Goal: Transaction & Acquisition: Purchase product/service

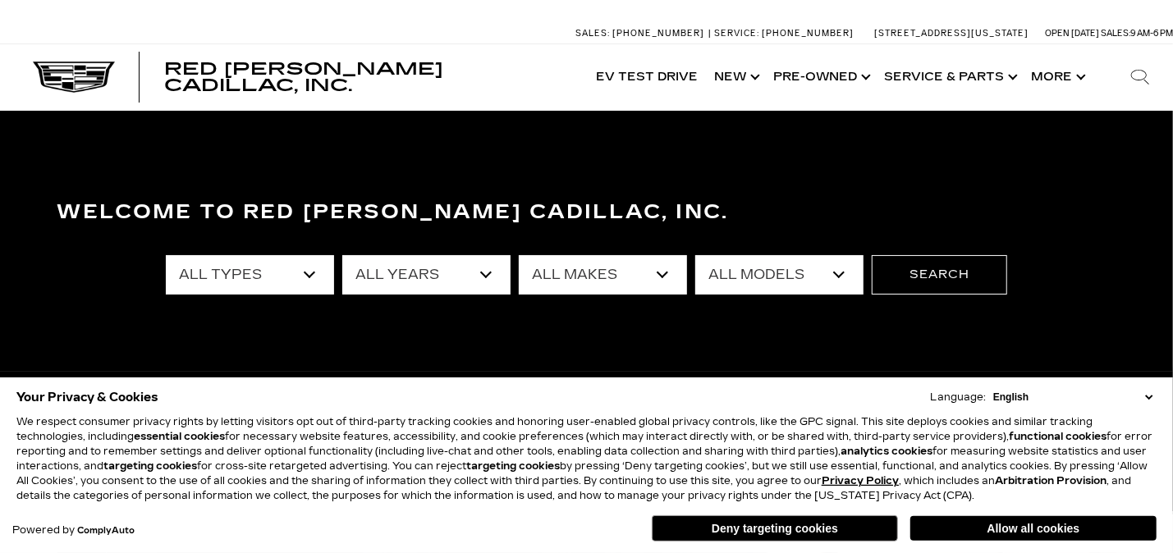
click at [306, 273] on select "All Types New Used Certified Used Demo" at bounding box center [250, 274] width 168 height 39
click at [166, 255] on select "All Types New Used Certified Used Demo" at bounding box center [250, 274] width 168 height 39
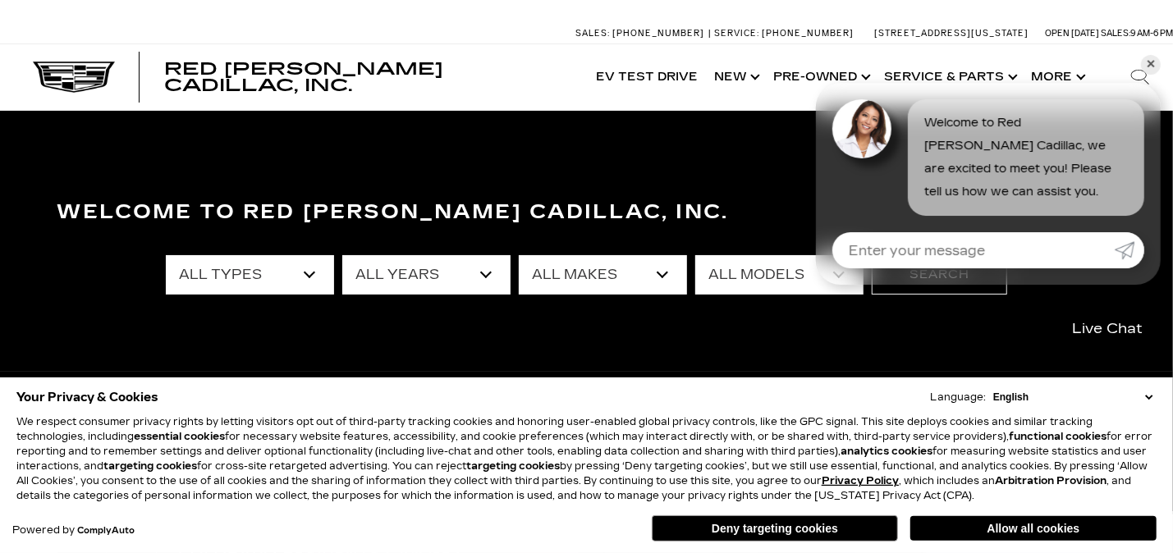
click at [483, 273] on select "All Years 2026 2025 2024 2023 2022 2021 2020 2019 2018 2017 2015 2014 2013" at bounding box center [426, 274] width 168 height 39
click at [488, 270] on select "All Years 2026 2025 2024 2023 2022 2021 2020 2019 2018 2017 2015 2014 2013" at bounding box center [426, 274] width 168 height 39
click at [660, 272] on select "All Makes Audi BMW Cadillac Chevrolet Ford GMC Jeep Lexus Subaru Toyota Volkswa…" at bounding box center [603, 274] width 168 height 39
select select "Cadillac"
click at [519, 255] on select "All Makes Audi BMW Cadillac Chevrolet Ford GMC Jeep Lexus Subaru Toyota Volkswa…" at bounding box center [603, 274] width 168 height 39
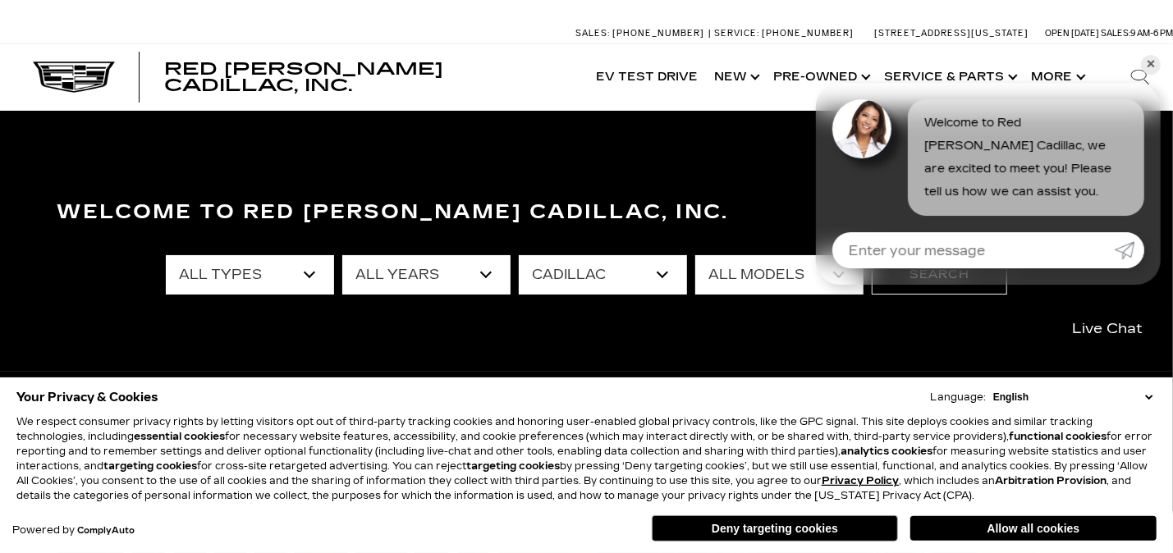
click at [1149, 66] on link "✕" at bounding box center [1151, 65] width 20 height 20
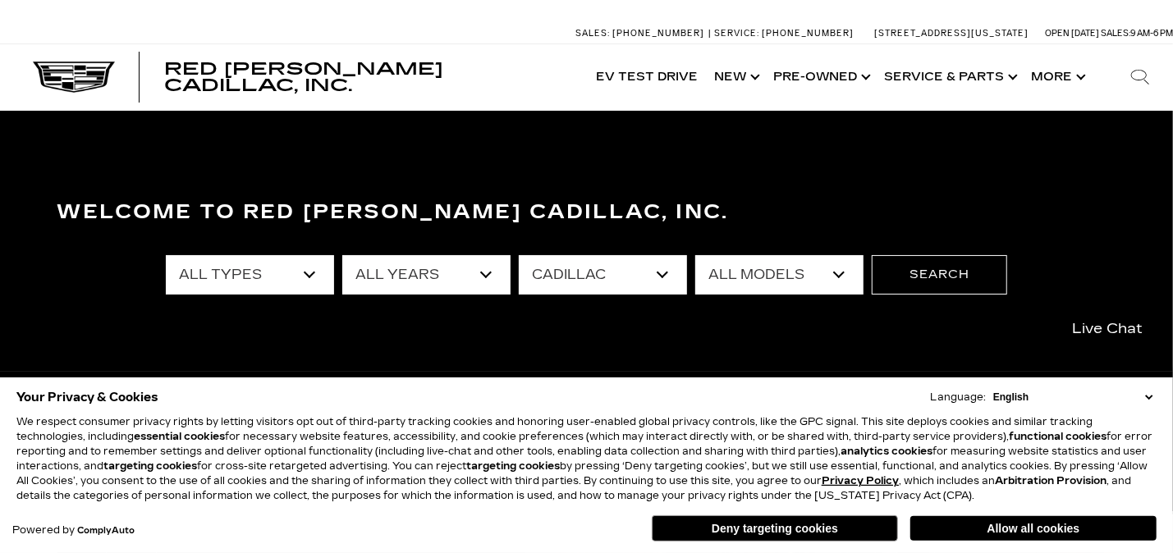
click at [841, 269] on select "All Models CT4 CT5 Escalade Escalade ESV ESCALADE IQ ESCALADE IQL LYRIQ OPTIQ V…" at bounding box center [779, 274] width 168 height 39
select select "XT4"
click at [696, 255] on select "All Models CT4 CT5 Escalade Escalade ESV ESCALADE IQ ESCALADE IQL LYRIQ OPTIQ V…" at bounding box center [779, 274] width 168 height 39
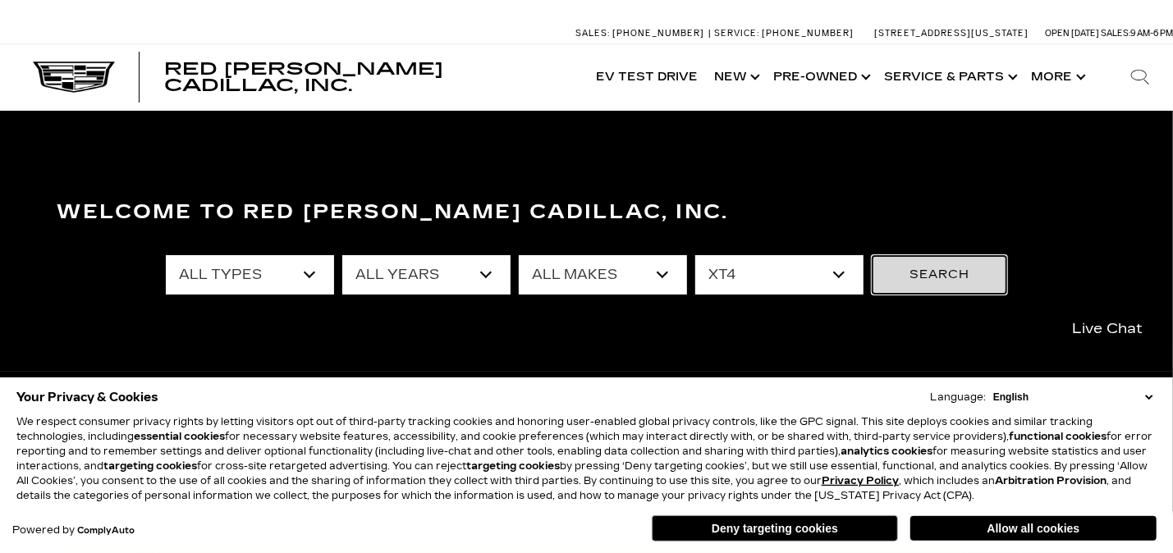
click at [966, 284] on button "Search" at bounding box center [939, 274] width 135 height 39
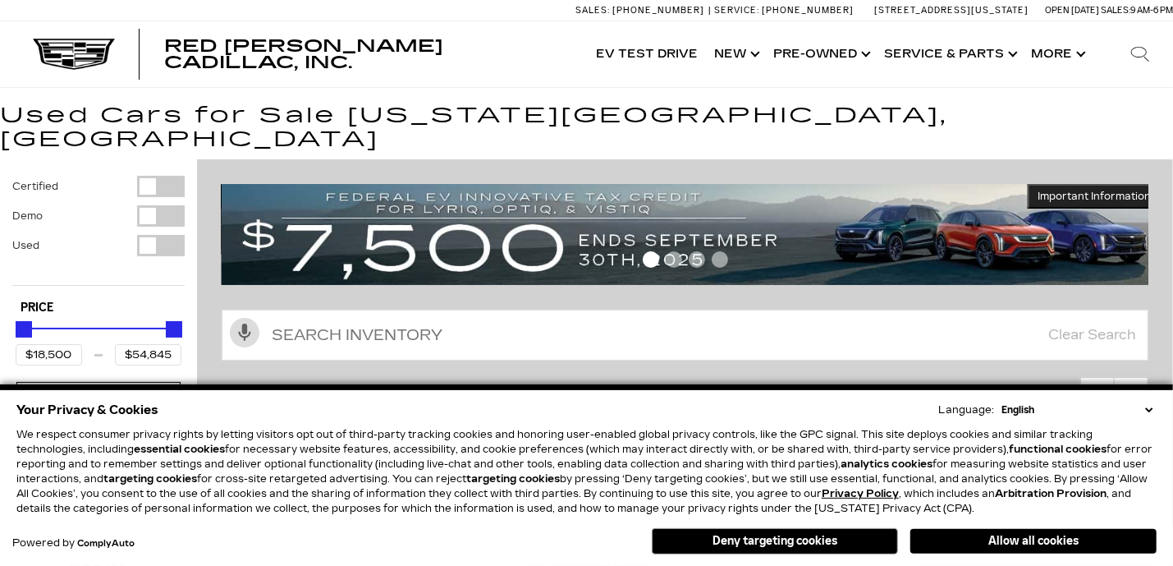
click at [1103, 535] on button "Allow all cookies" at bounding box center [1033, 541] width 246 height 25
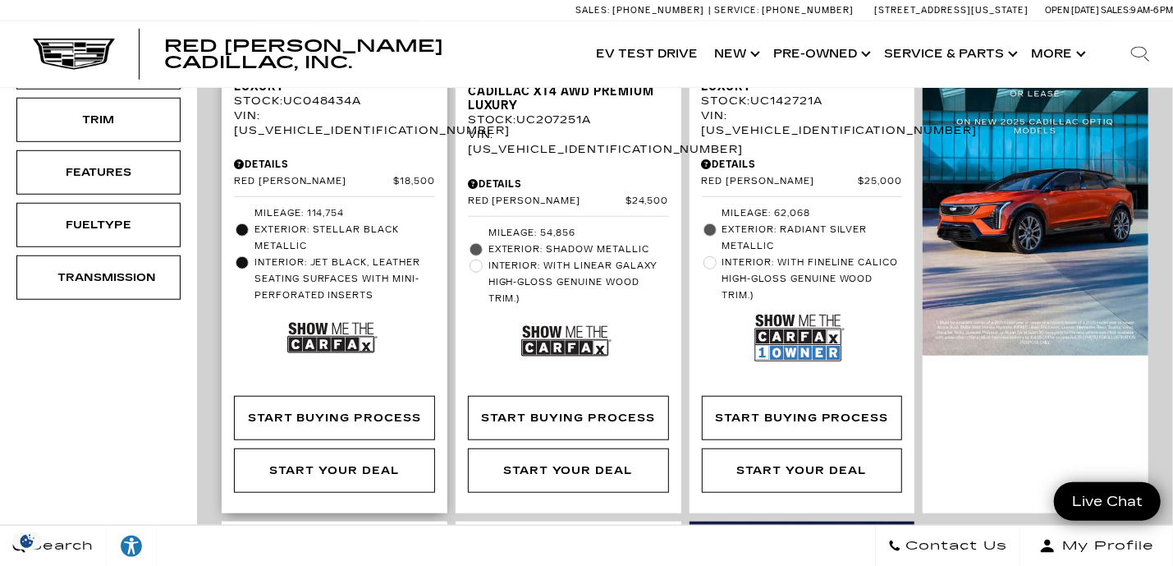
scroll to position [246, 0]
